Goal: Find specific page/section: Find specific page/section

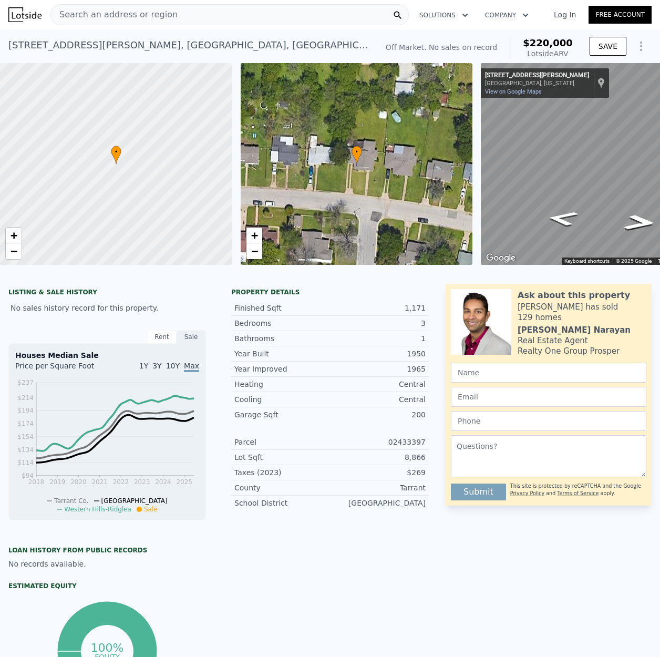
click at [106, 19] on span "Search an address or region" at bounding box center [114, 14] width 127 height 13
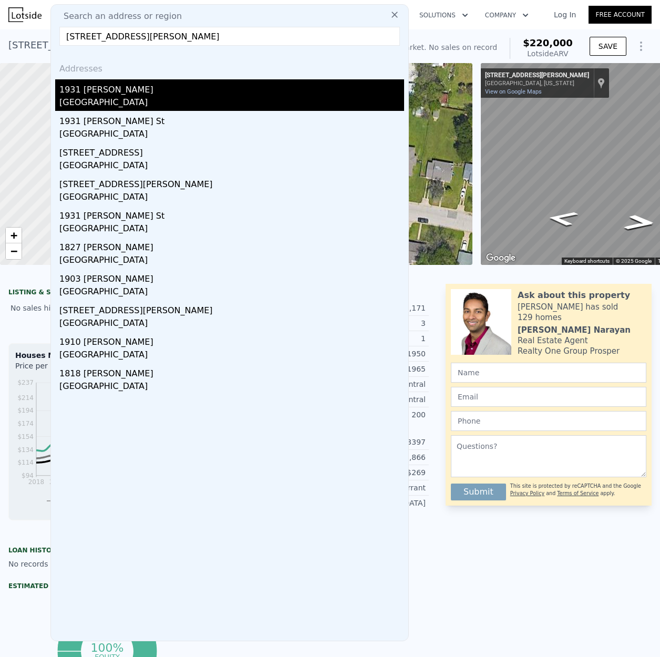
type input "[STREET_ADDRESS][PERSON_NAME]"
click at [101, 87] on div "1931 [PERSON_NAME]" at bounding box center [231, 87] width 345 height 17
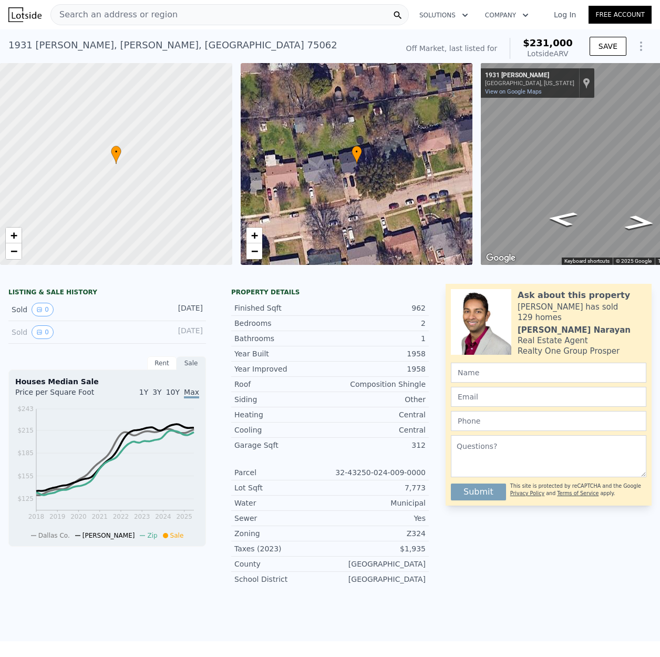
click at [107, 14] on span "Search an address or region" at bounding box center [114, 14] width 127 height 13
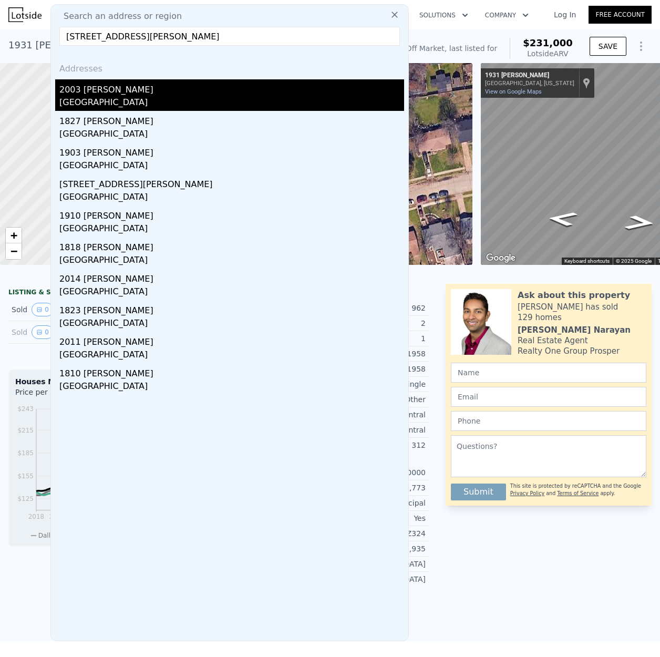
type input "[STREET_ADDRESS][PERSON_NAME]"
click at [106, 88] on div "2003 [PERSON_NAME]" at bounding box center [231, 87] width 345 height 17
